Goal: Information Seeking & Learning: Find specific fact

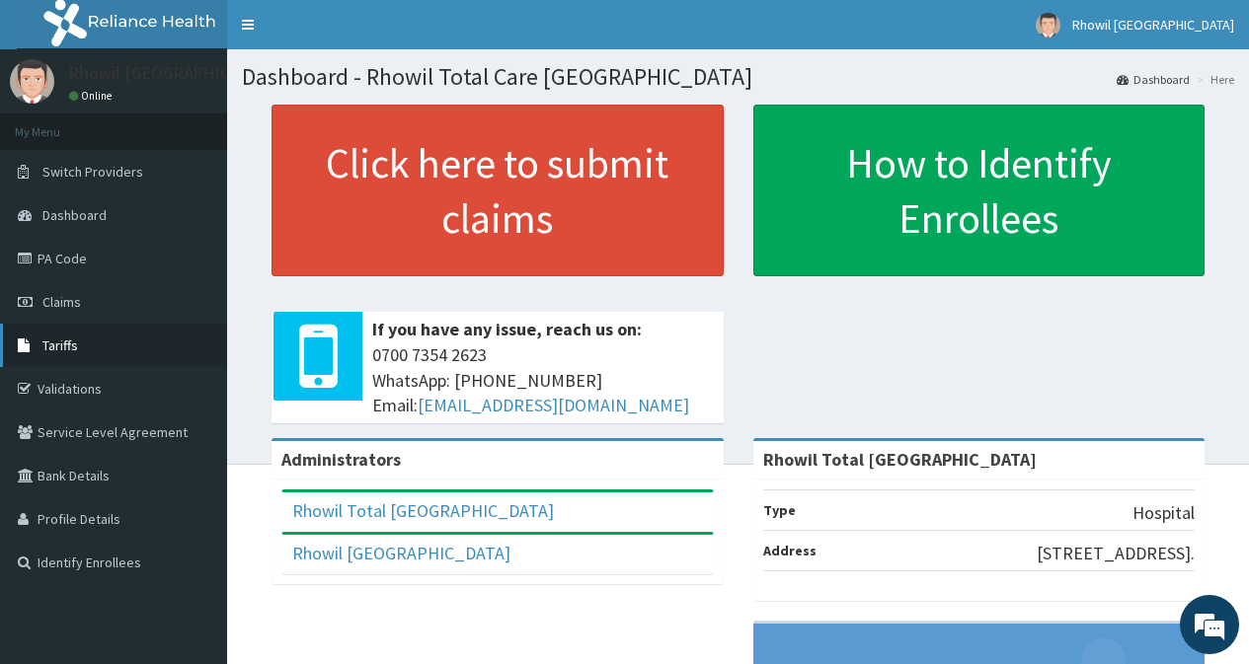
click at [110, 348] on link "Tariffs" at bounding box center [113, 345] width 227 height 43
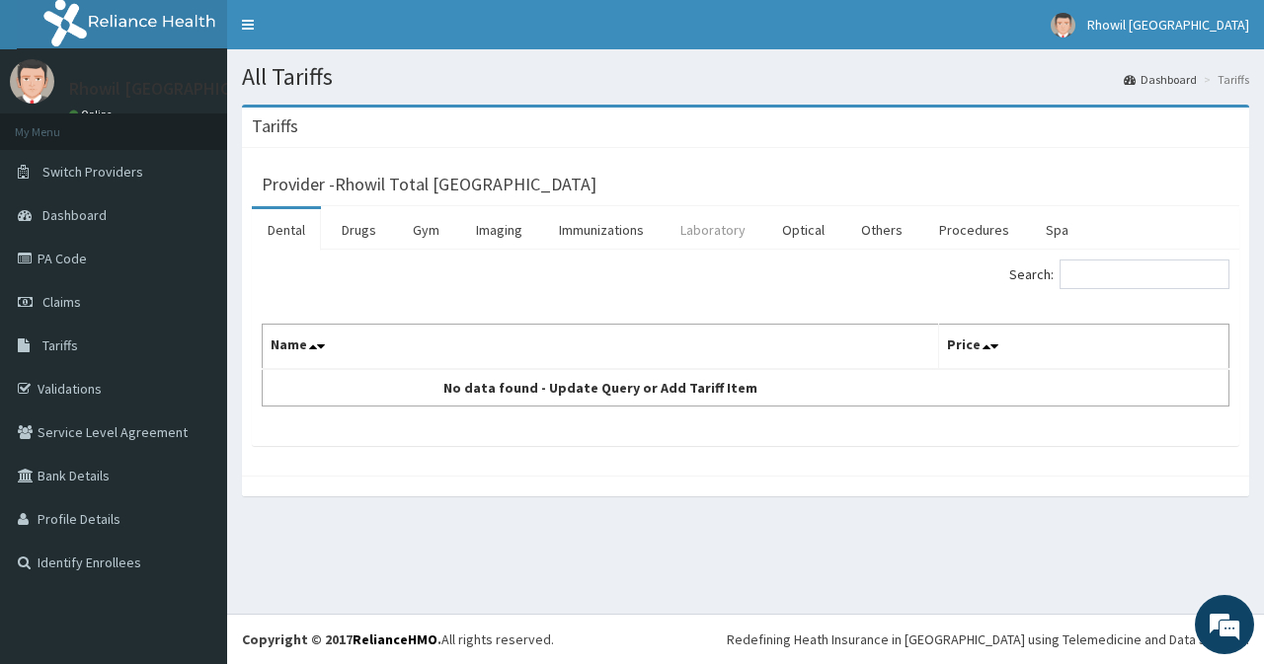
click at [711, 240] on link "Laboratory" at bounding box center [712, 229] width 97 height 41
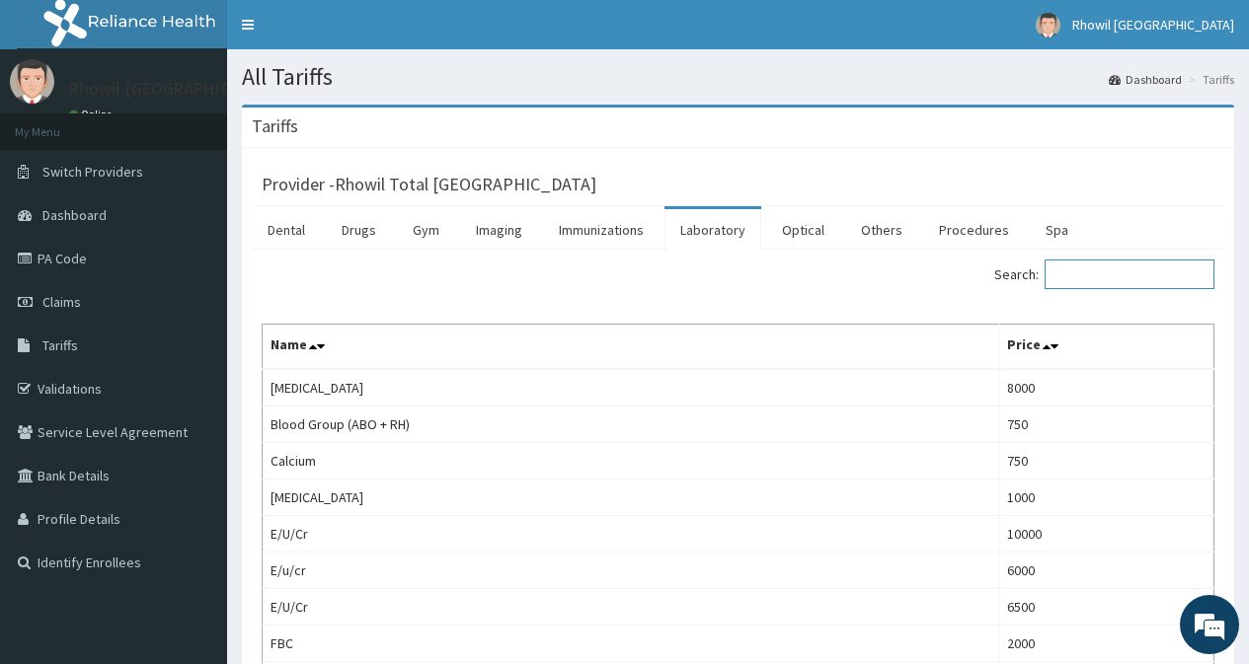
click at [1077, 275] on input "Search:" at bounding box center [1130, 275] width 170 height 30
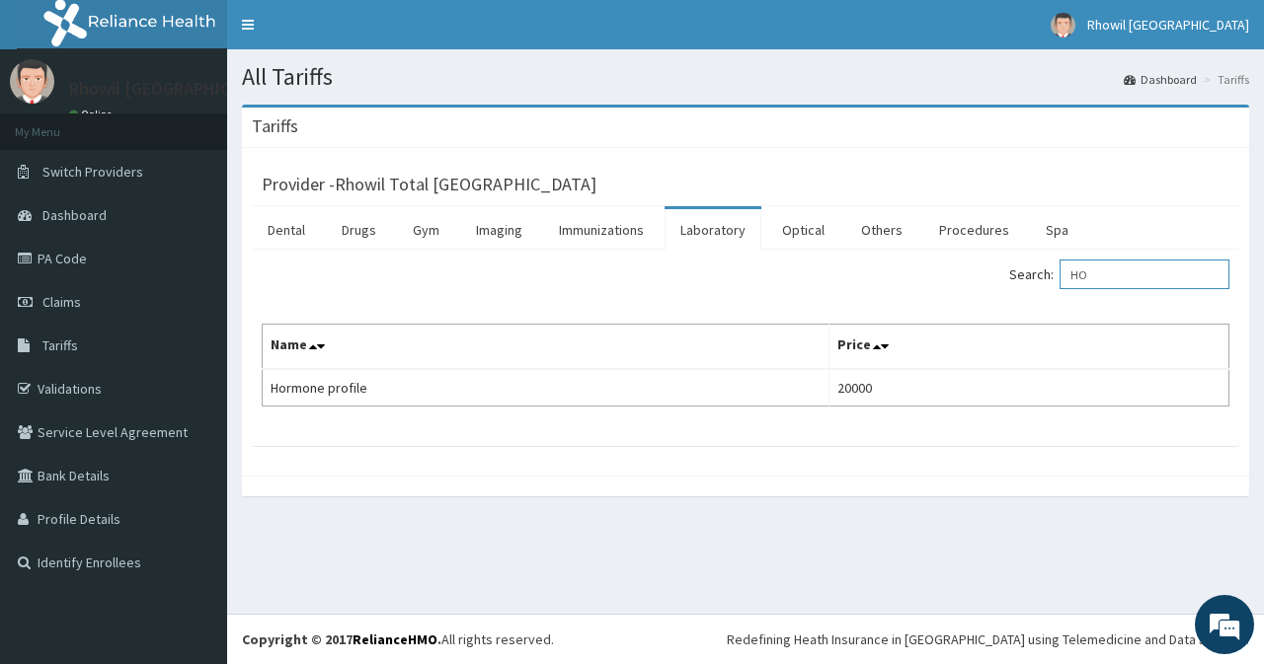
type input "H"
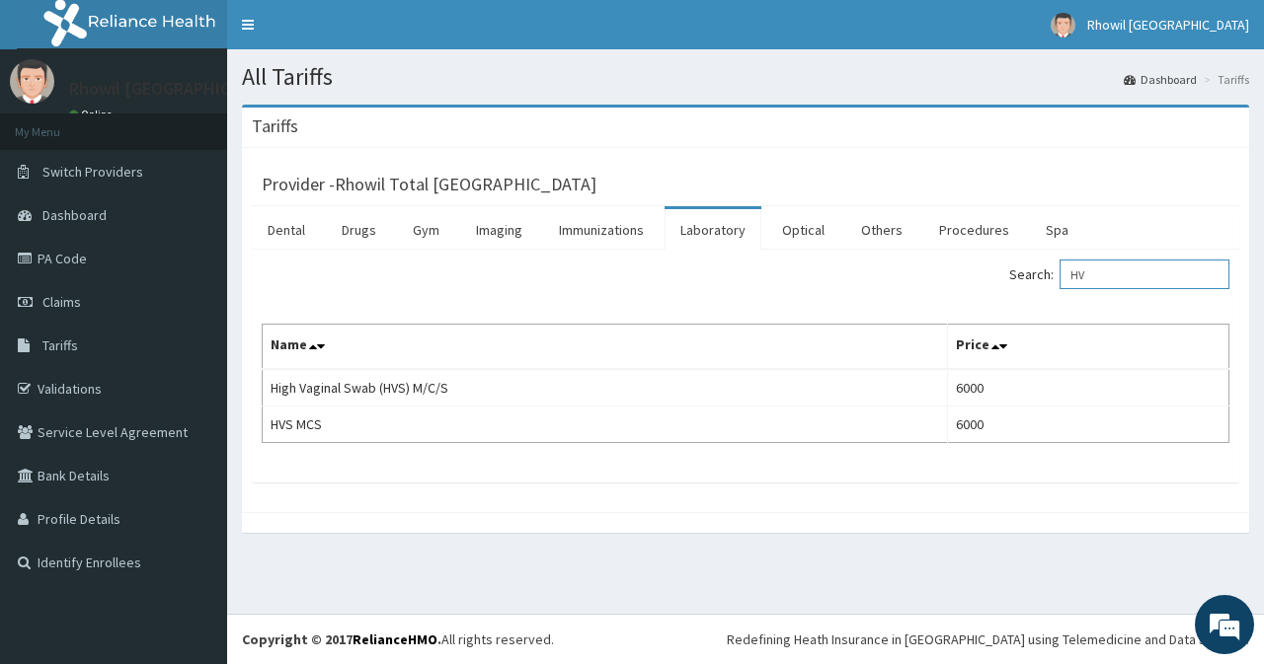
type input "H"
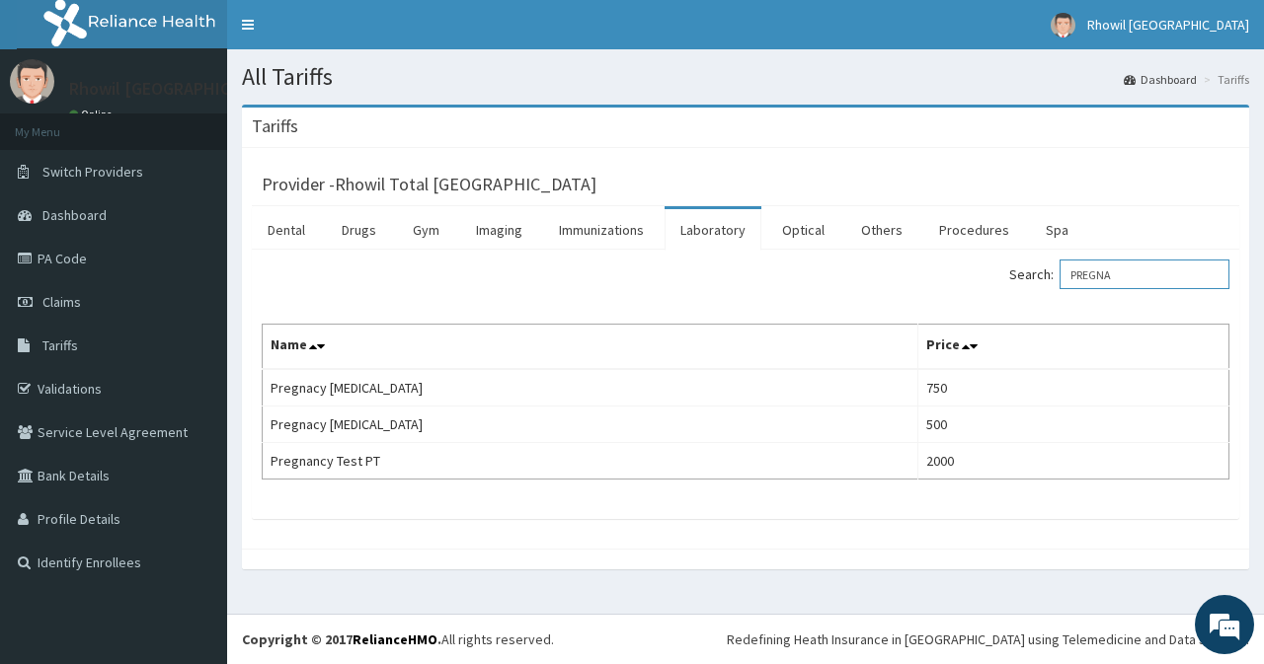
type input "PREGNA"
click at [60, 268] on link "PA Code" at bounding box center [113, 258] width 227 height 43
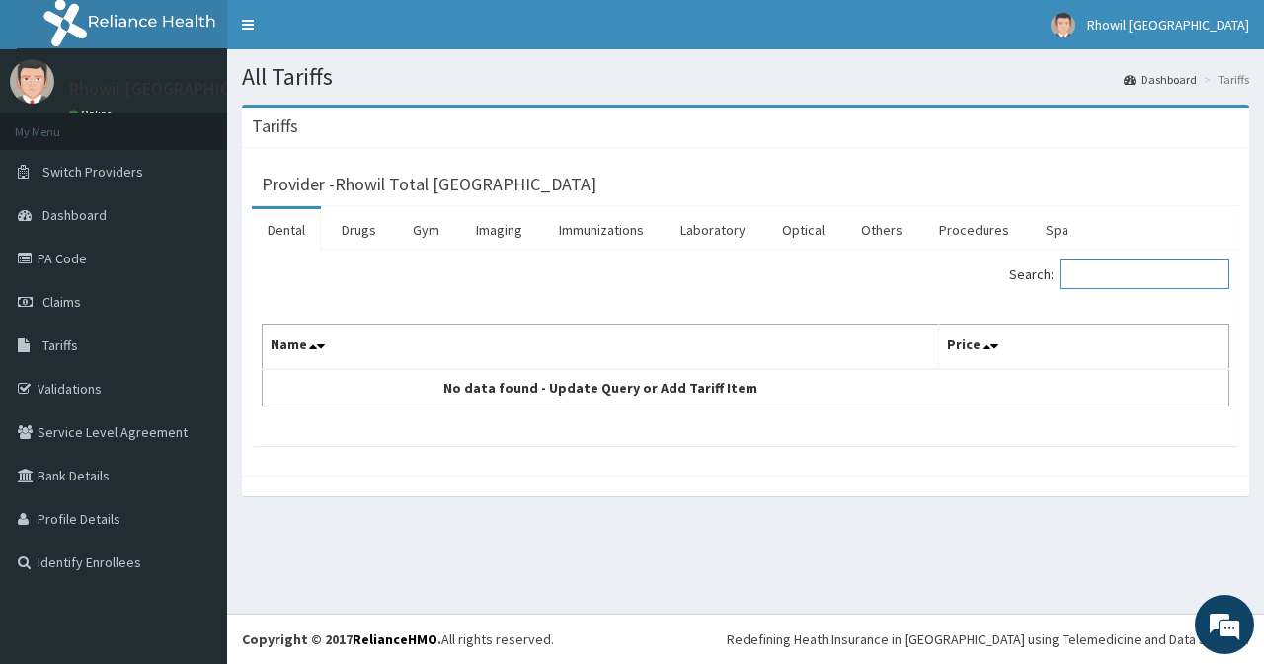
click at [1108, 271] on input "Search:" at bounding box center [1144, 275] width 170 height 30
type input "PRESSURE"
click at [376, 237] on link "Drugs" at bounding box center [359, 229] width 66 height 41
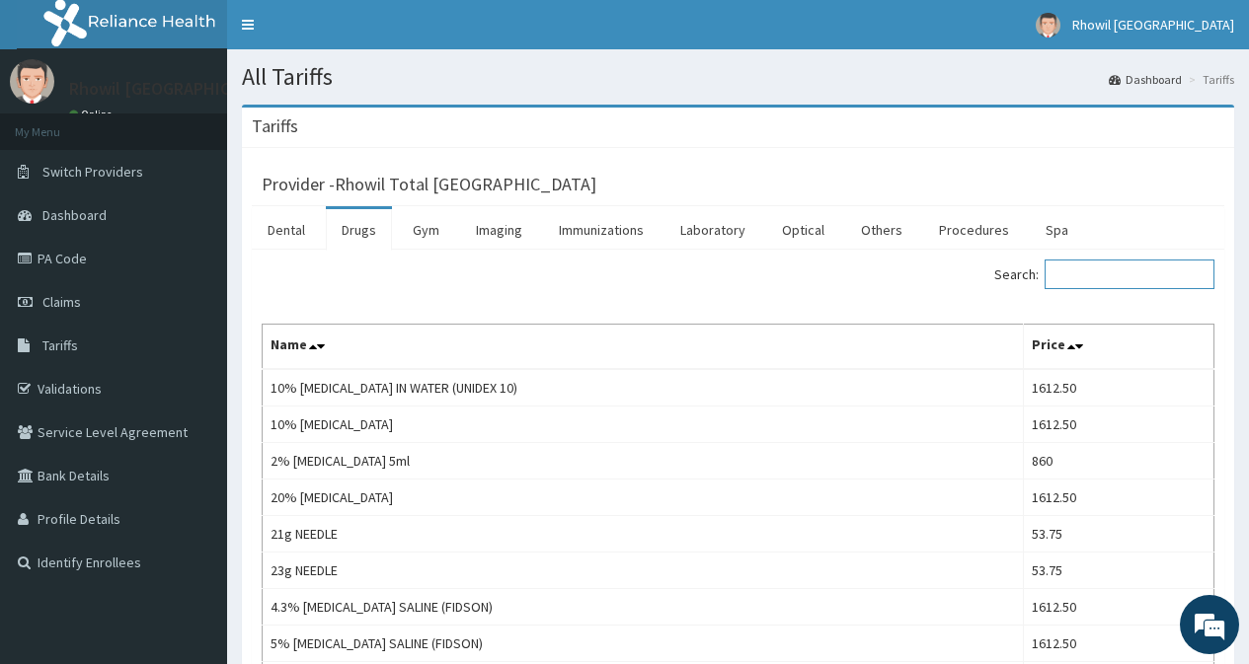
click at [1087, 276] on input "Search:" at bounding box center [1130, 275] width 170 height 30
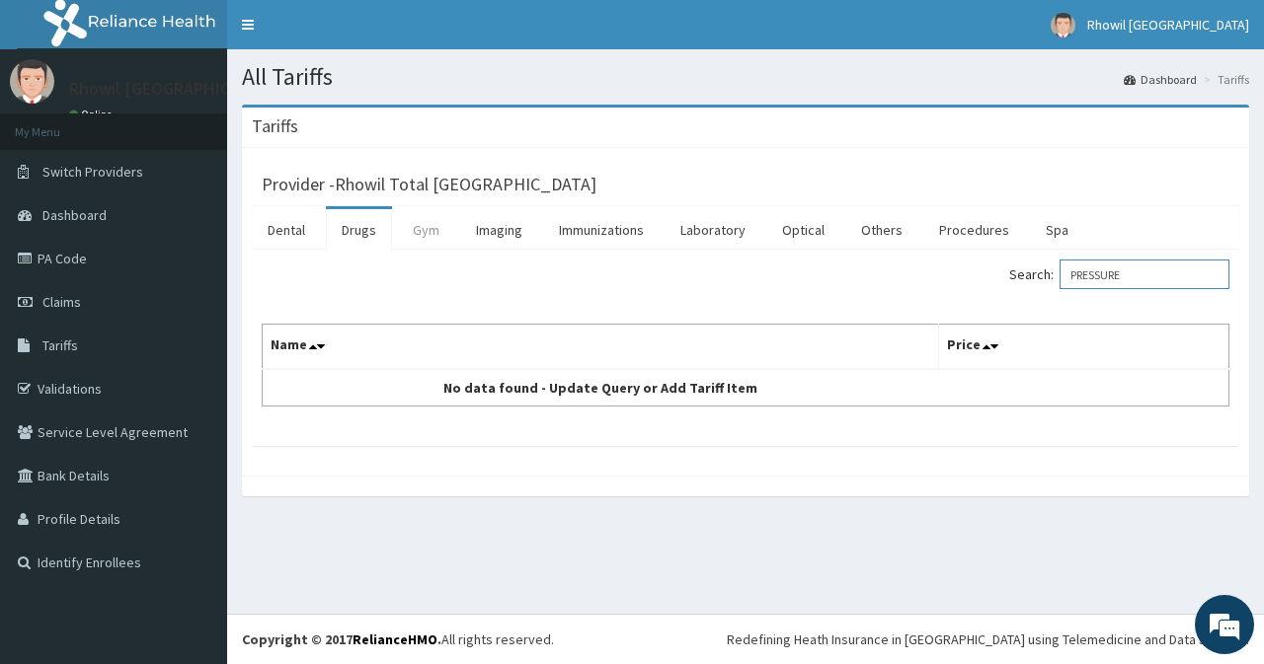
type input "PRESSURE"
click at [420, 234] on link "Gym" at bounding box center [426, 229] width 58 height 41
click at [867, 238] on link "Others" at bounding box center [881, 229] width 73 height 41
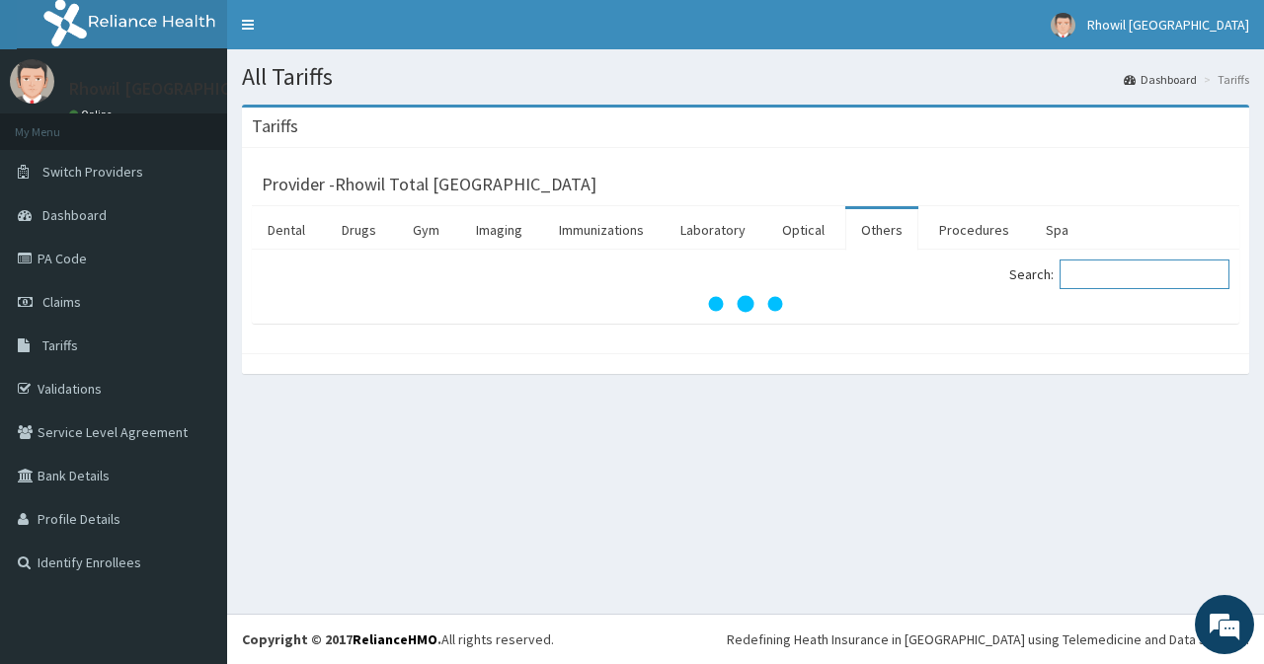
click at [1105, 272] on input "Search:" at bounding box center [1144, 275] width 170 height 30
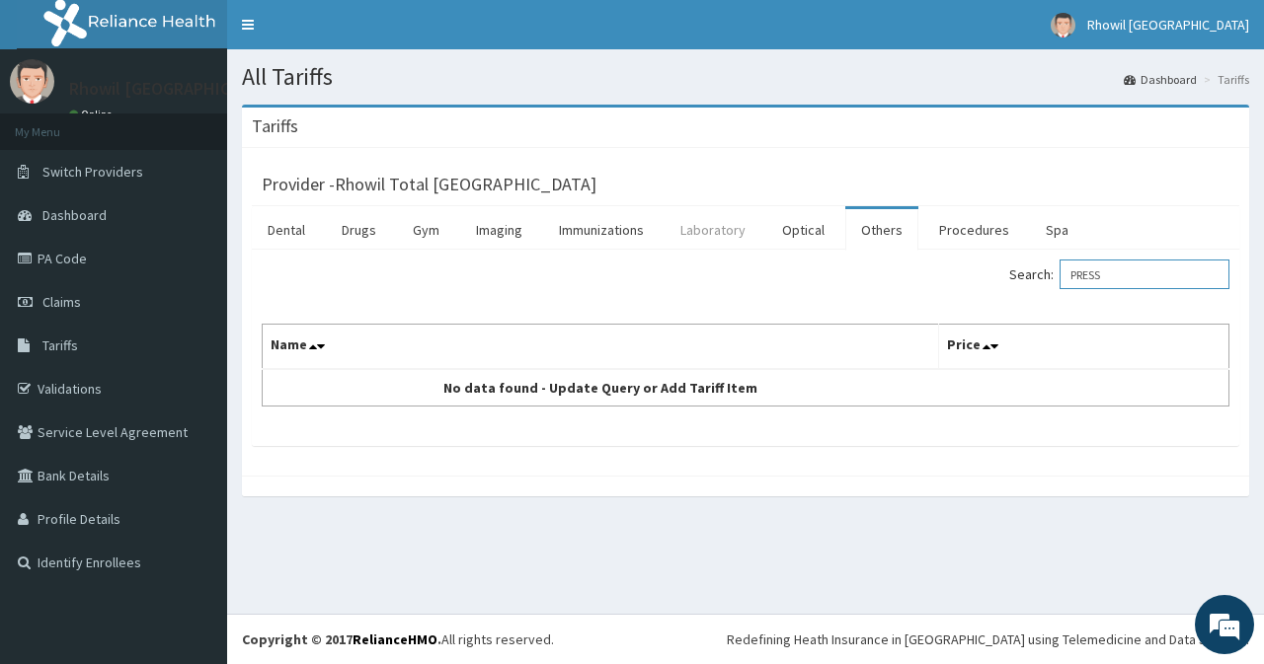
type input "PRESS"
click at [726, 230] on link "Laboratory" at bounding box center [712, 229] width 97 height 41
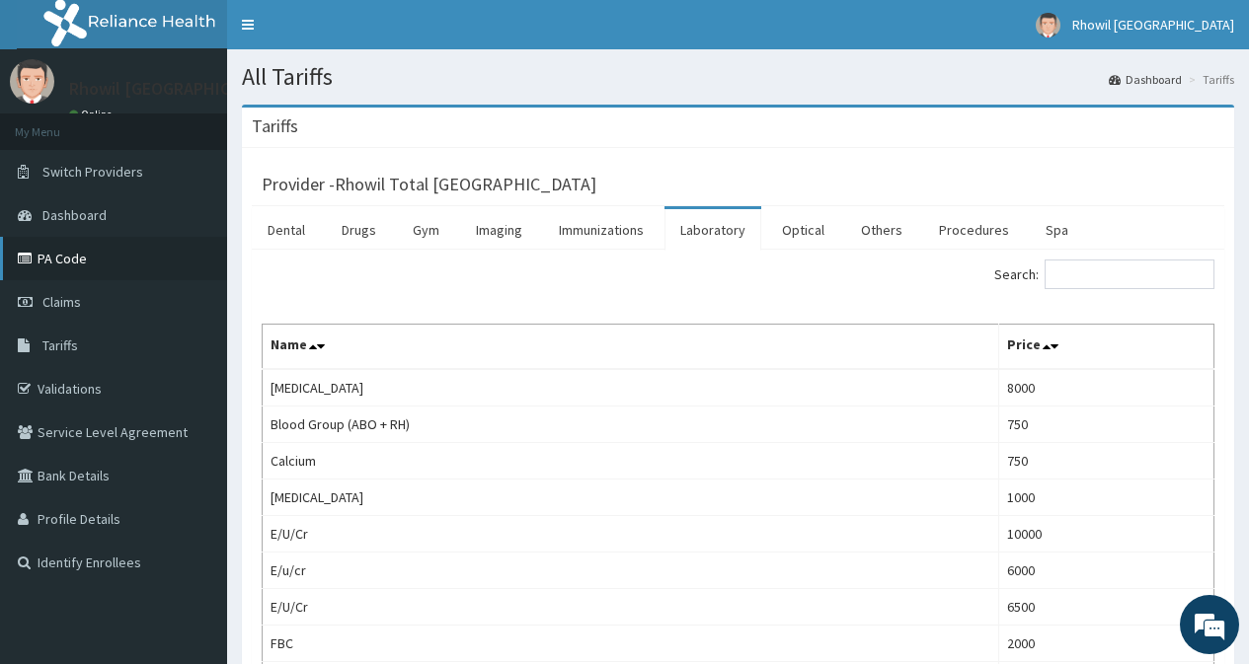
click at [77, 266] on link "PA Code" at bounding box center [113, 258] width 227 height 43
